Goal: Task Accomplishment & Management: Use online tool/utility

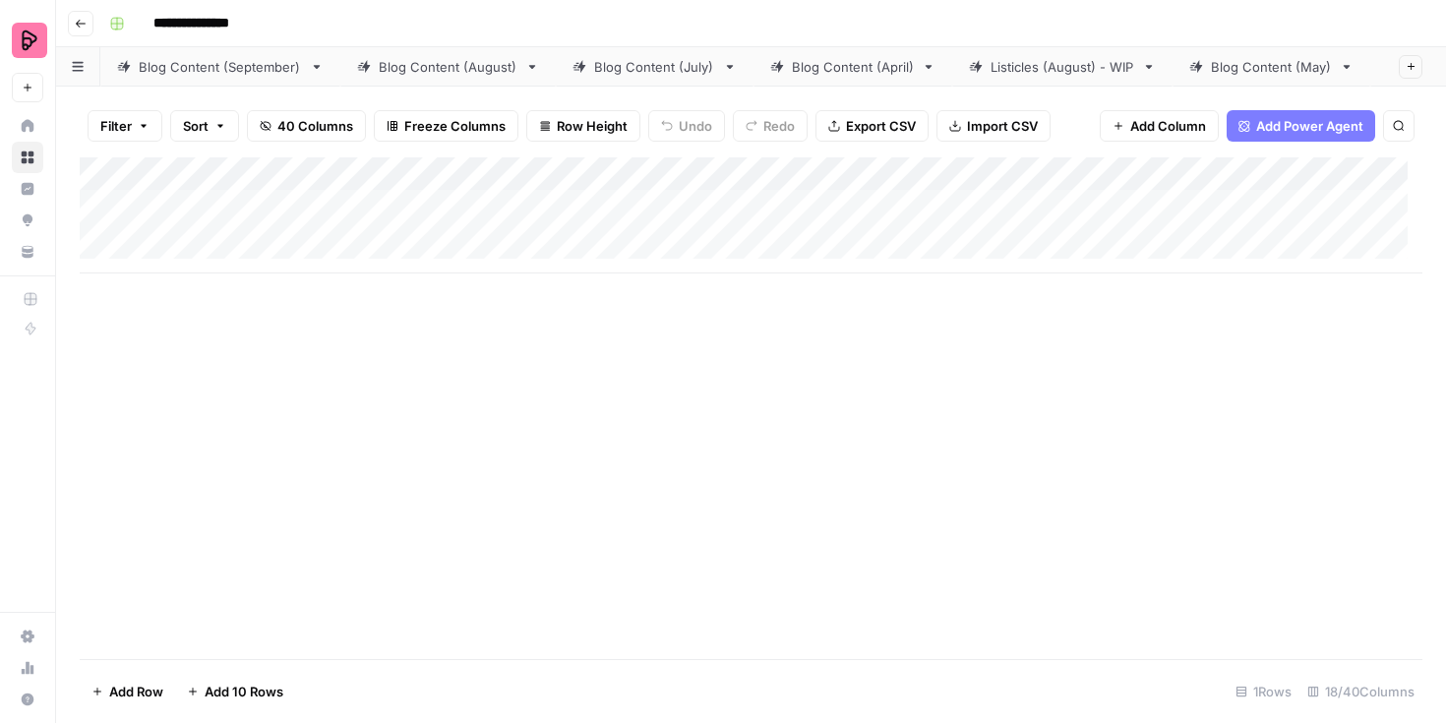
scroll to position [0, 432]
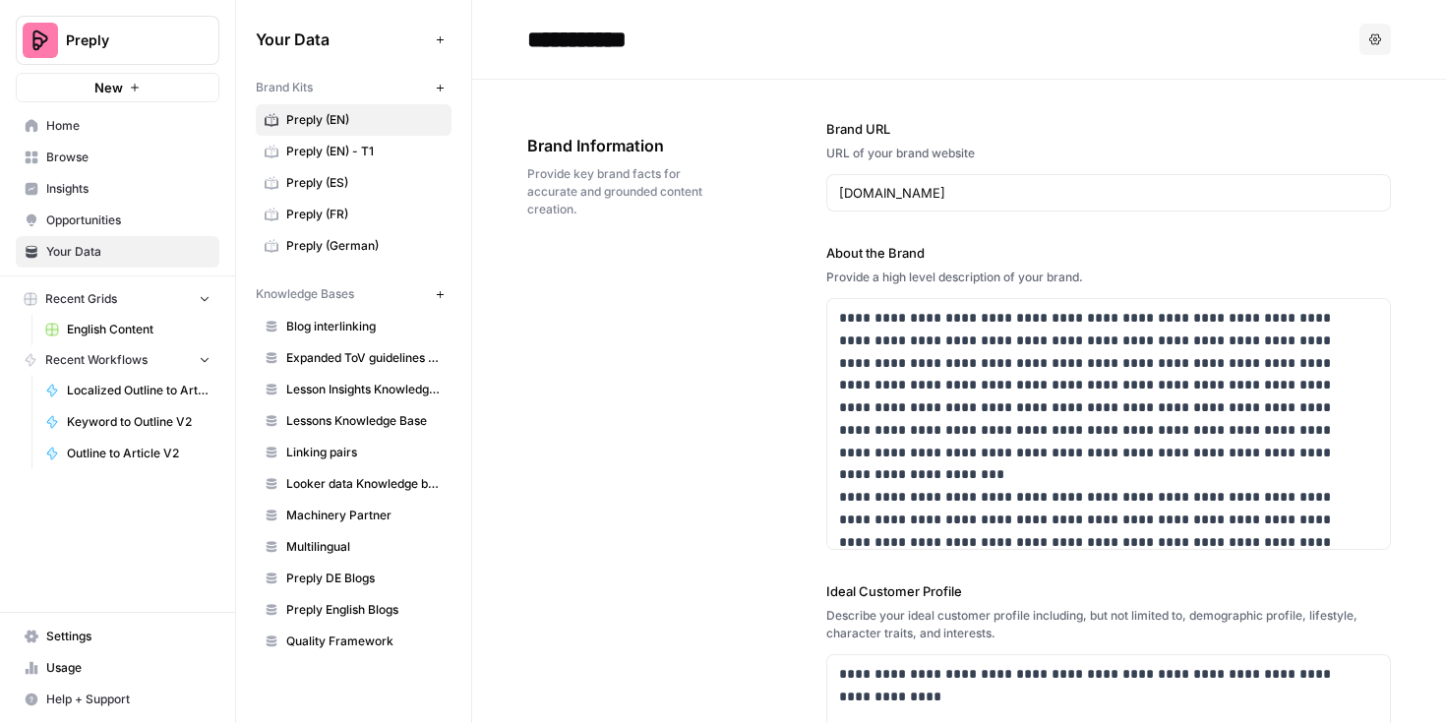
scroll to position [12413, 0]
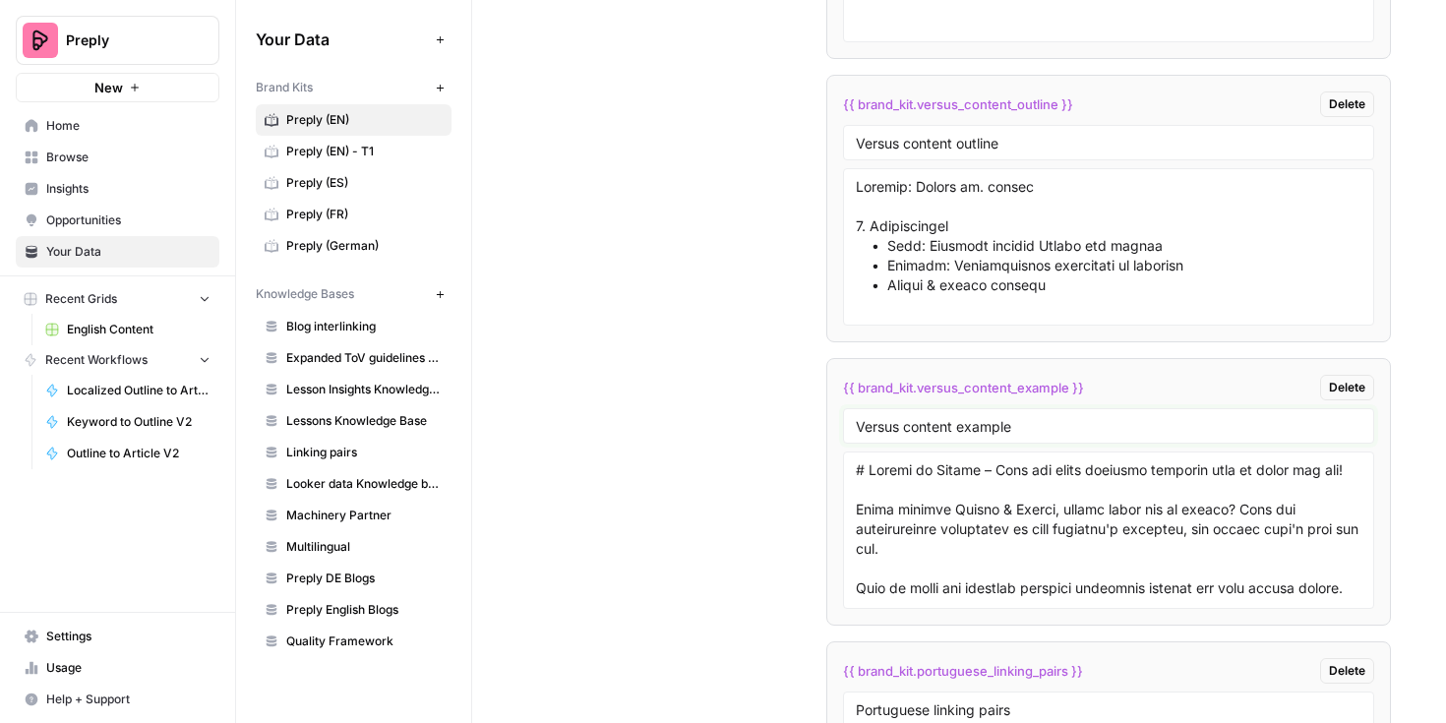
click at [888, 428] on input "Versus content example" at bounding box center [1109, 426] width 507 height 18
drag, startPoint x: 1119, startPoint y: 383, endPoint x: 834, endPoint y: 393, distance: 285.4
click at [834, 393] on li "{{ brand_kit.versus_content_example }} Delete Versus content example" at bounding box center [1109, 492] width 566 height 268
copy span "{{ brand_kit.versus_content_example }}"
click at [881, 515] on textarea at bounding box center [1109, 530] width 507 height 140
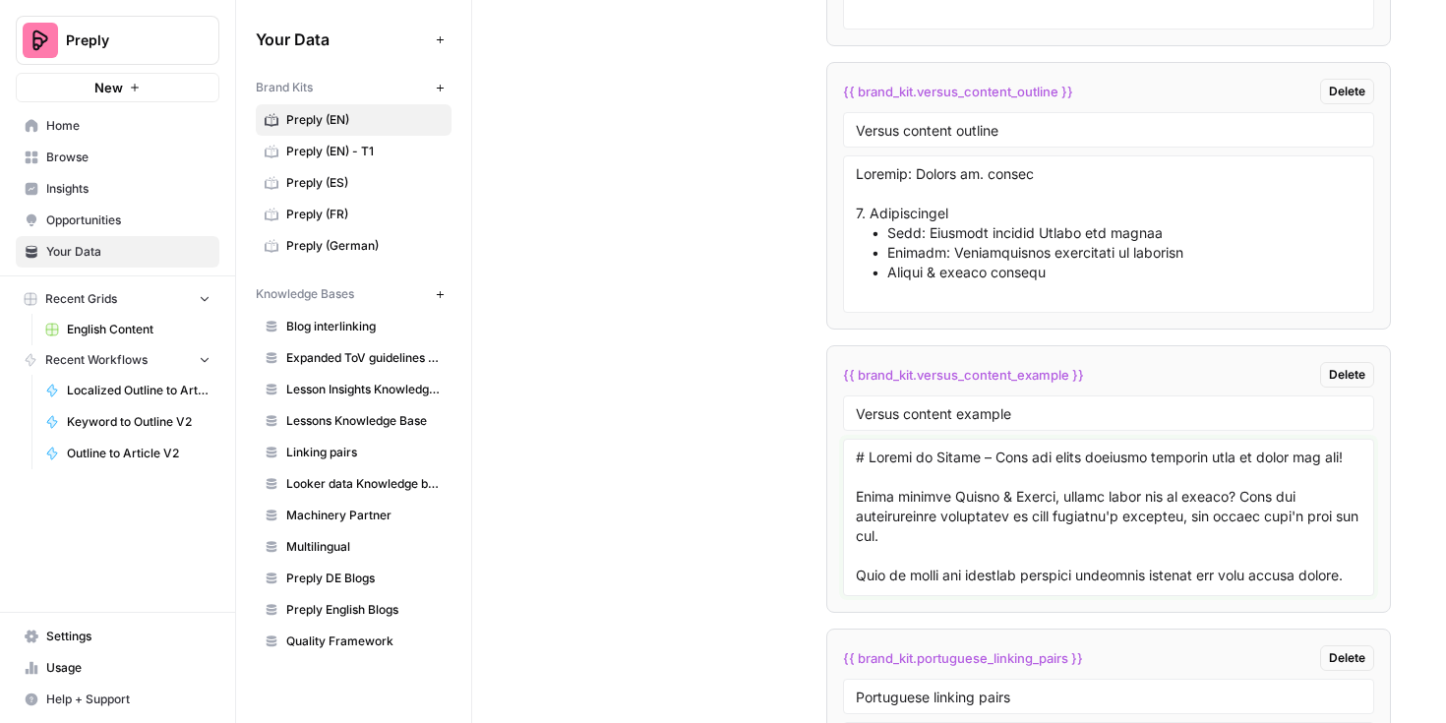
scroll to position [12402, 0]
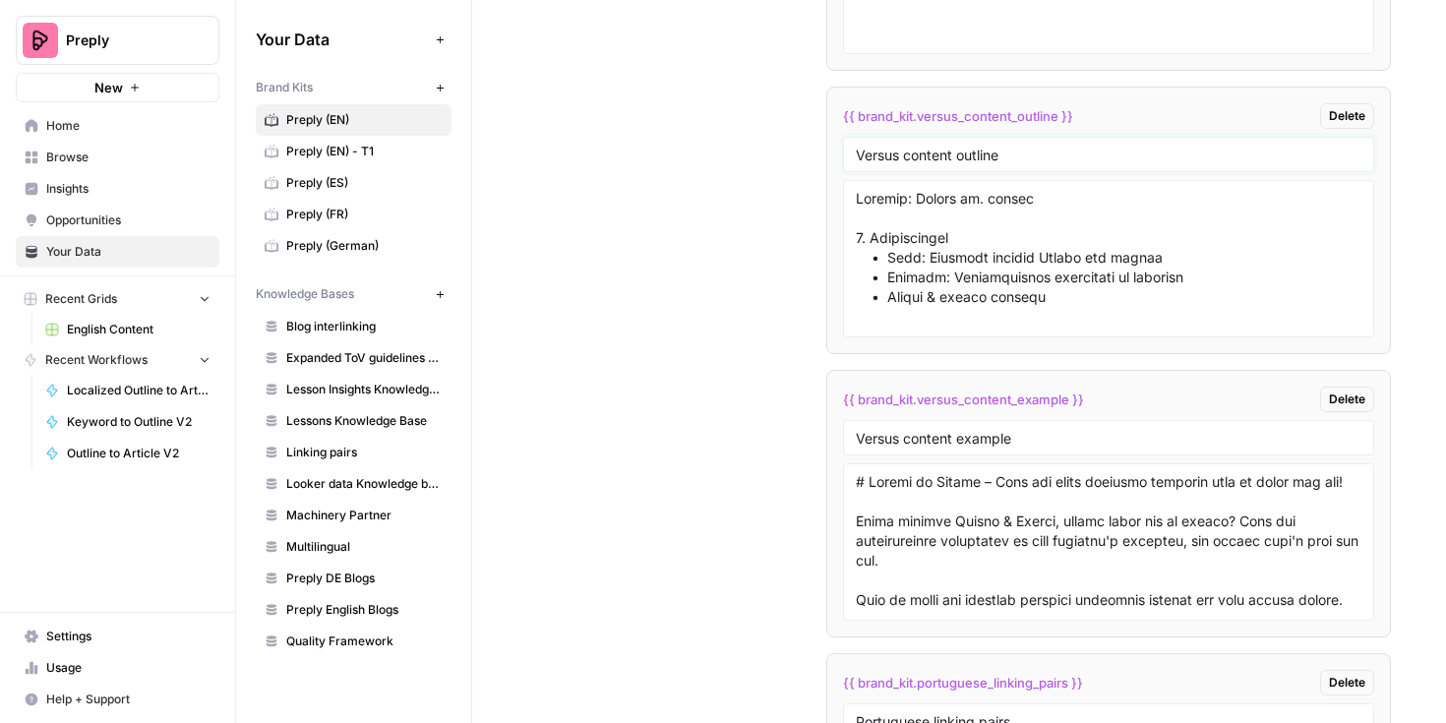
click at [976, 158] on input "Versus content outline" at bounding box center [1109, 155] width 507 height 18
drag, startPoint x: 1084, startPoint y: 119, endPoint x: 834, endPoint y: 121, distance: 249.8
click at [834, 120] on li "{{ brand_kit.versus_content_outline }} Delete Versus content outline" at bounding box center [1109, 221] width 566 height 268
copy span "{{ brand_kit.versus_content_outline }}"
click at [1027, 242] on textarea at bounding box center [1109, 259] width 507 height 140
